Goal: Transaction & Acquisition: Purchase product/service

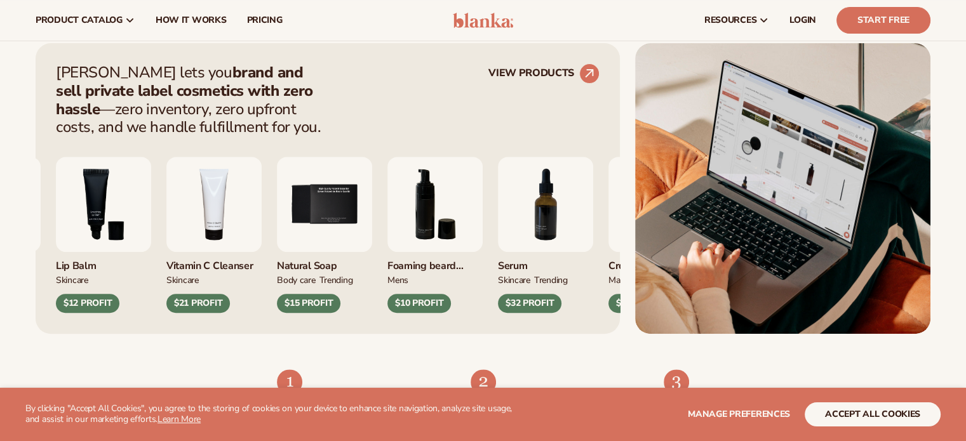
scroll to position [483, 0]
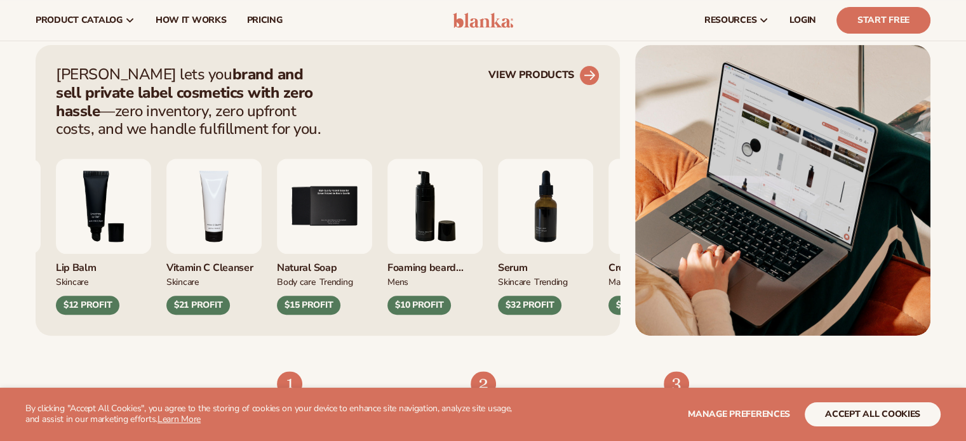
click at [591, 81] on circle at bounding box center [589, 76] width 28 height 28
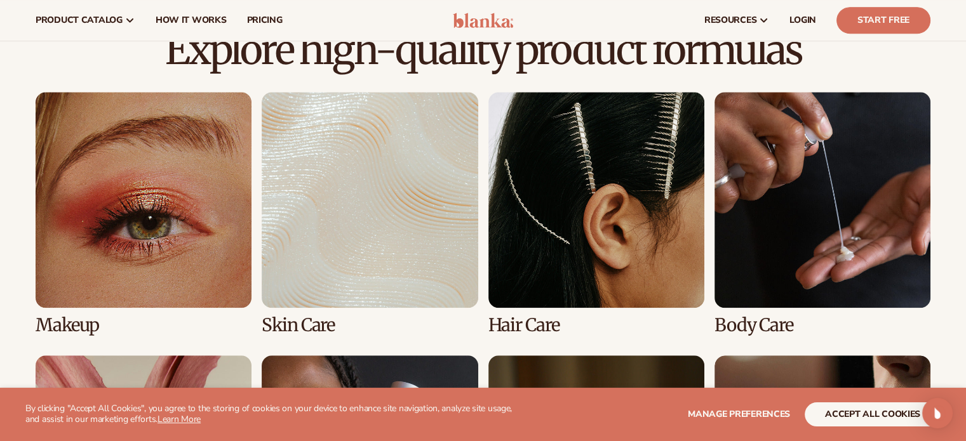
scroll to position [838, 0]
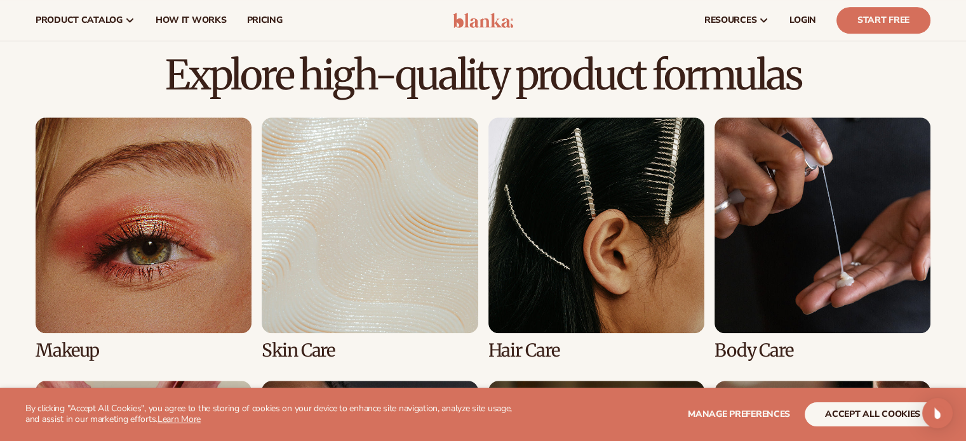
click at [411, 272] on link "2 / 8" at bounding box center [370, 239] width 216 height 243
click at [309, 353] on link "2 / 8" at bounding box center [370, 239] width 216 height 243
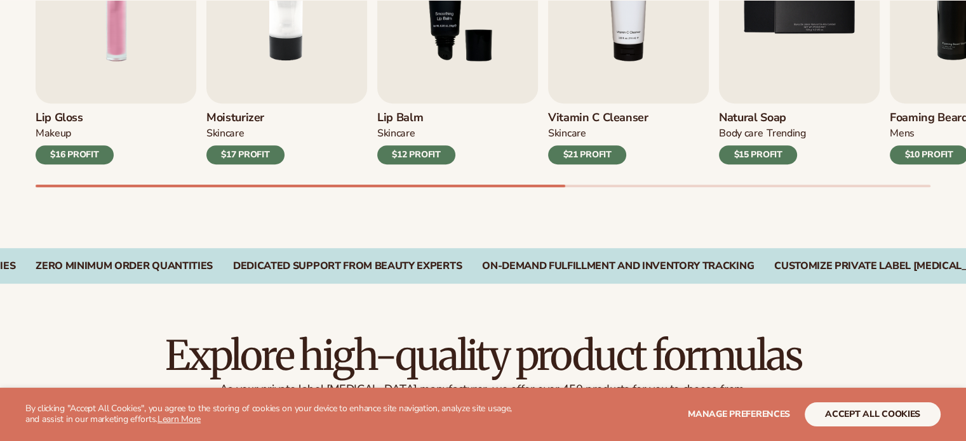
scroll to position [559, 0]
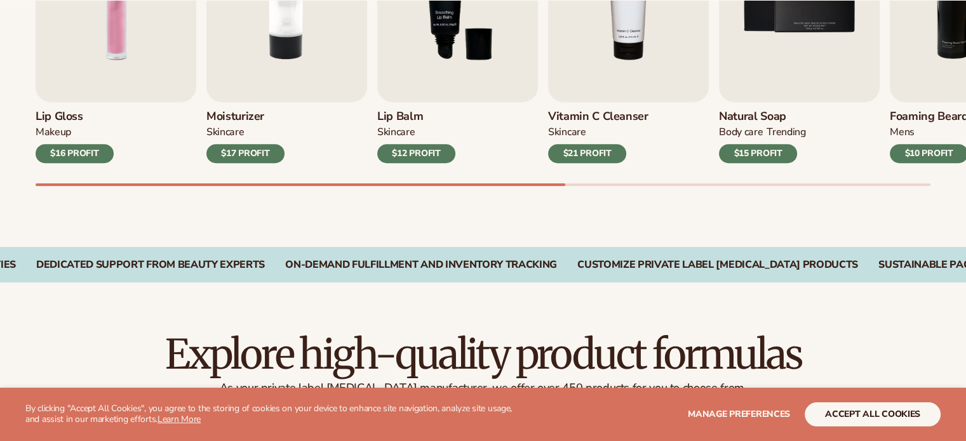
click at [432, 158] on div "$12 PROFIT" at bounding box center [416, 153] width 78 height 19
